Goal: Task Accomplishment & Management: Use online tool/utility

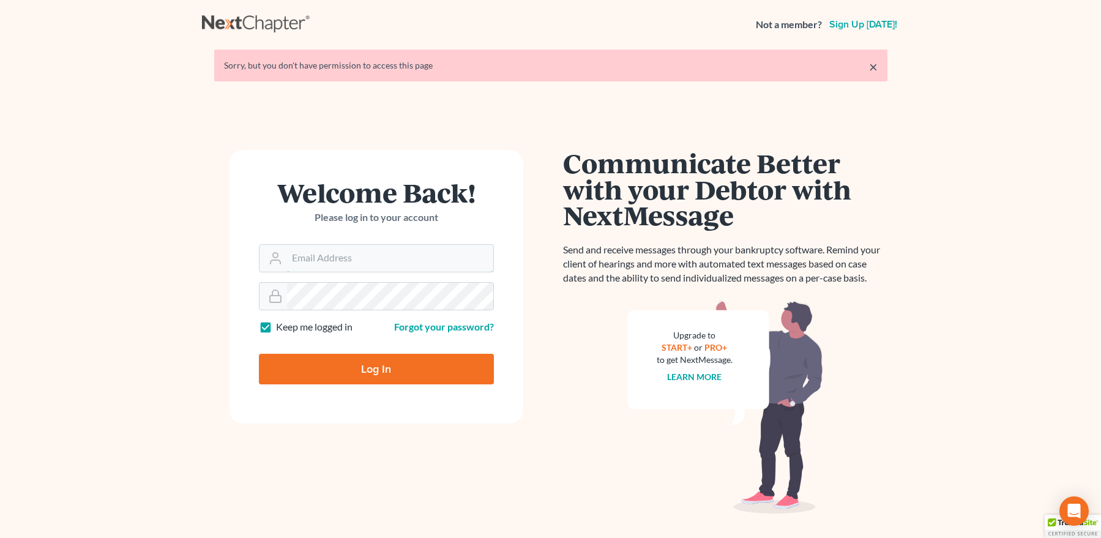
type input "[EMAIL_ADDRESS][DOMAIN_NAME]"
click at [351, 365] on input "Log In" at bounding box center [376, 369] width 235 height 31
type input "Thinking..."
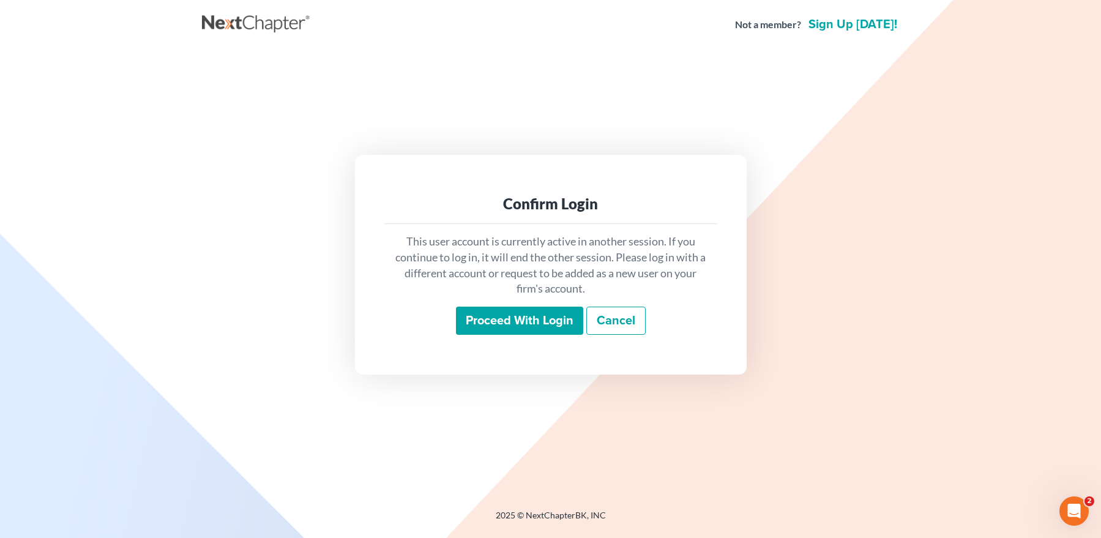
click at [483, 321] on input "Proceed with login" at bounding box center [519, 321] width 127 height 28
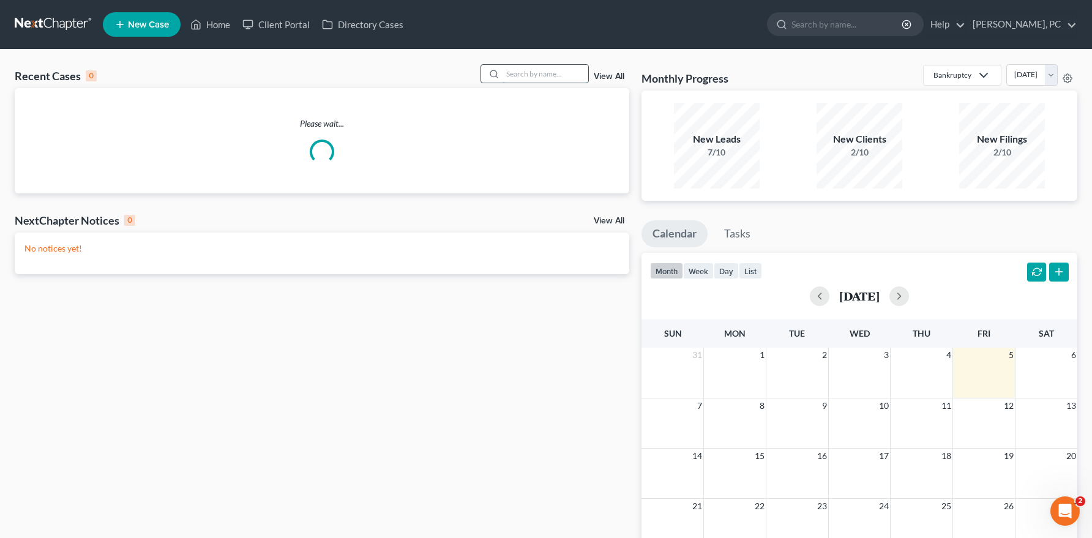
click at [516, 72] on input "search" at bounding box center [545, 74] width 86 height 18
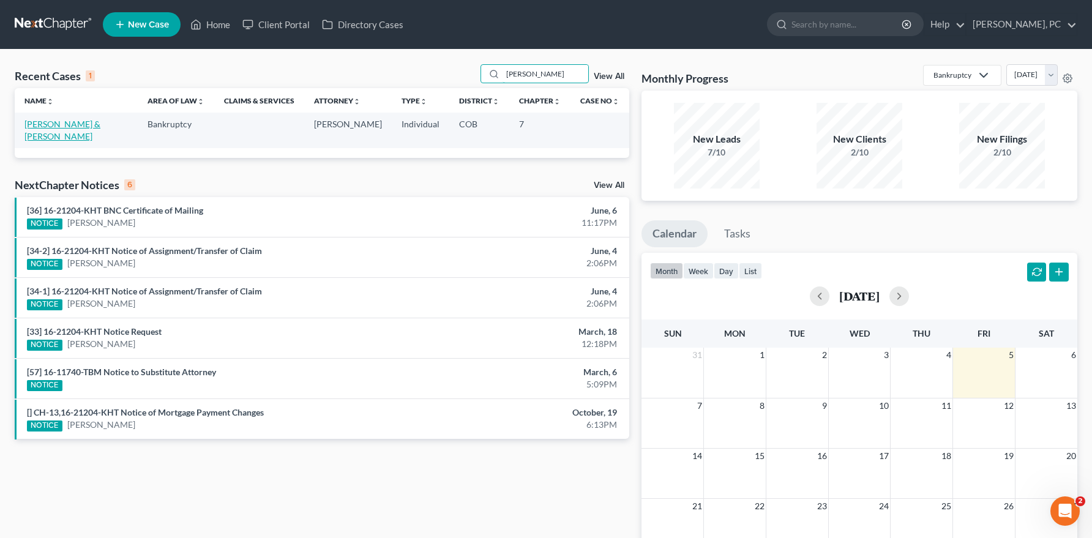
type input "[PERSON_NAME]"
click at [79, 120] on link "[PERSON_NAME] & [PERSON_NAME]" at bounding box center [62, 130] width 76 height 23
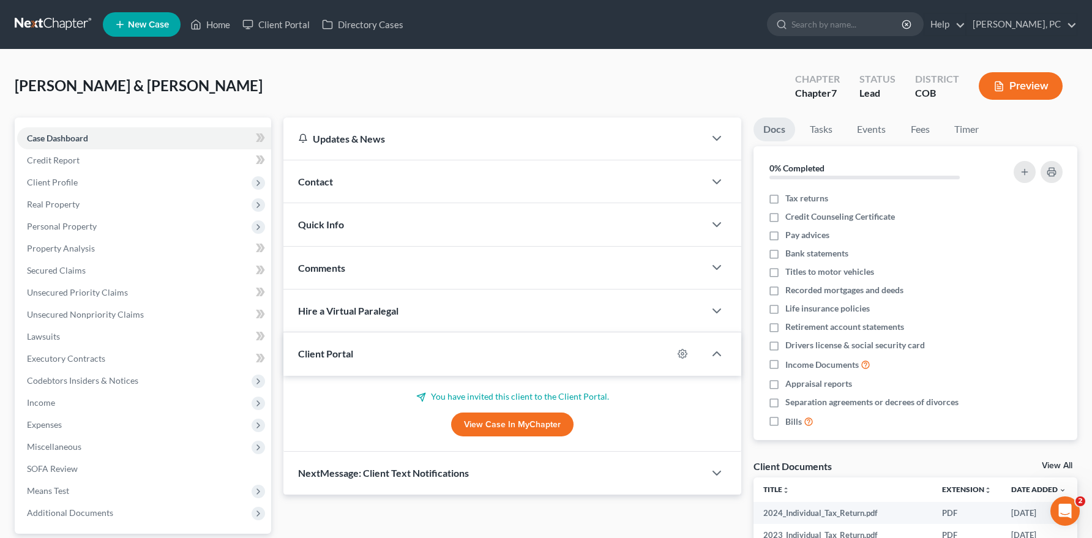
click at [472, 426] on link "View Case in MyChapter" at bounding box center [512, 424] width 122 height 24
click at [487, 425] on link "View Case in MyChapter" at bounding box center [512, 424] width 122 height 24
